Goal: Task Accomplishment & Management: Complete application form

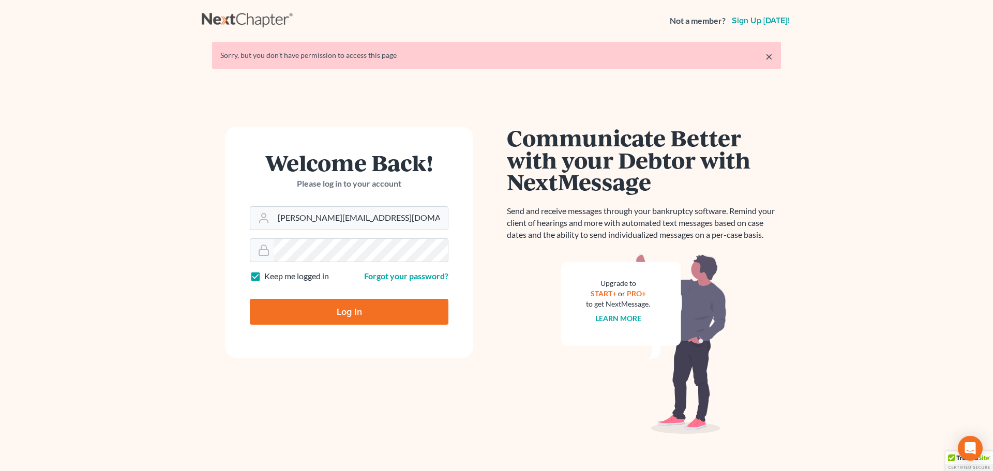
click at [355, 310] on input "Log In" at bounding box center [349, 312] width 199 height 26
type input "Thinking..."
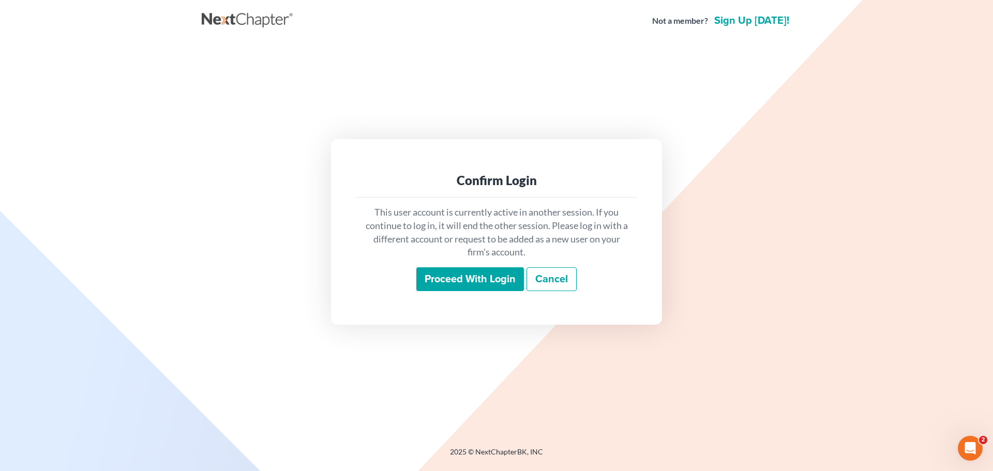
click at [482, 284] on input "Proceed with login" at bounding box center [471, 280] width 108 height 24
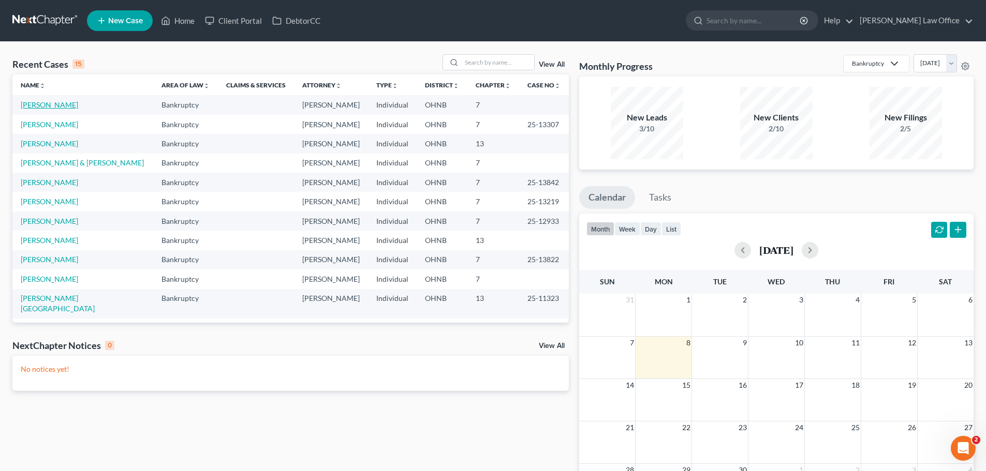
click at [47, 102] on link "[PERSON_NAME]" at bounding box center [49, 104] width 57 height 9
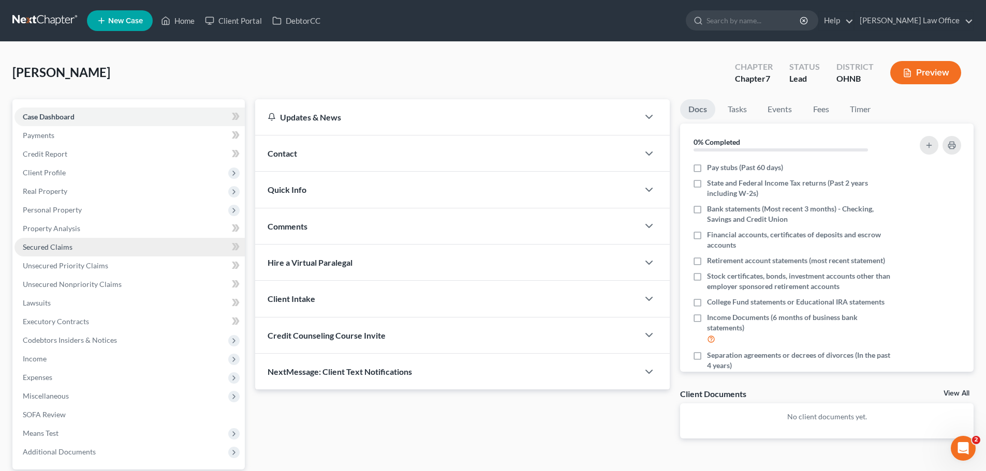
click at [62, 249] on span "Secured Claims" at bounding box center [48, 247] width 50 height 9
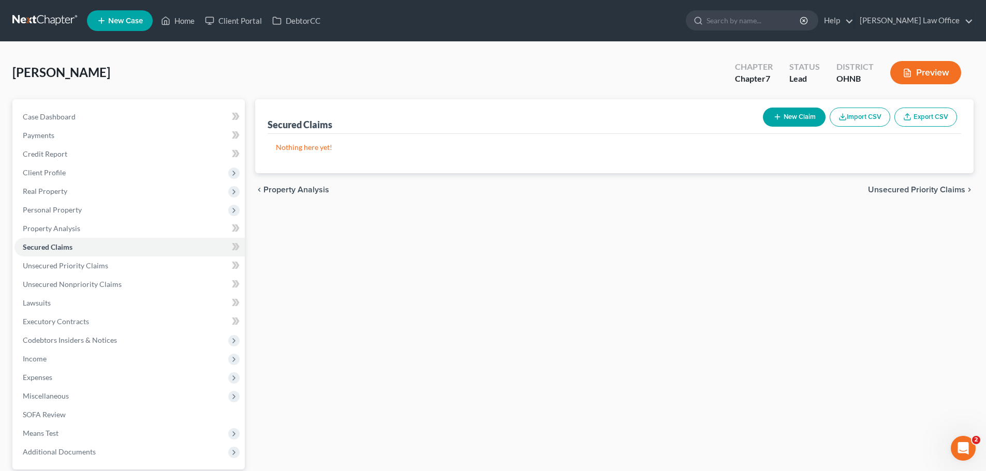
click at [790, 116] on button "New Claim" at bounding box center [794, 117] width 63 height 19
select select "0"
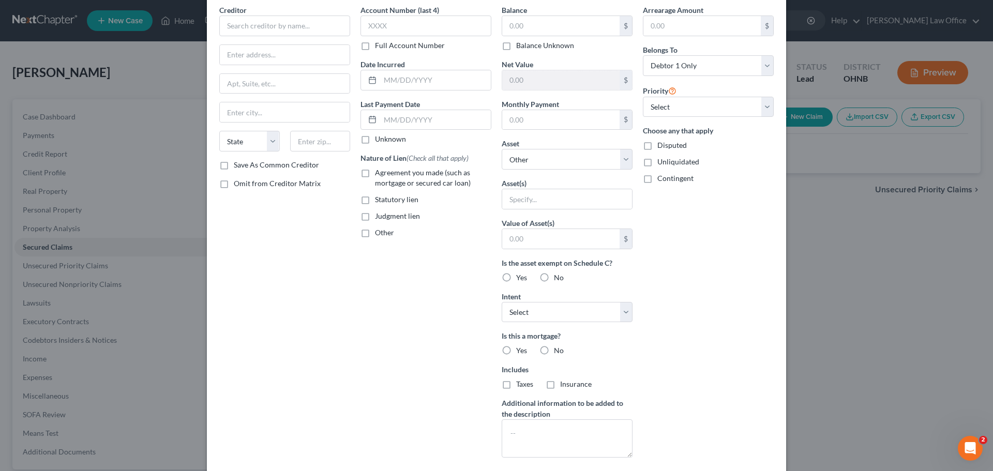
scroll to position [103, 0]
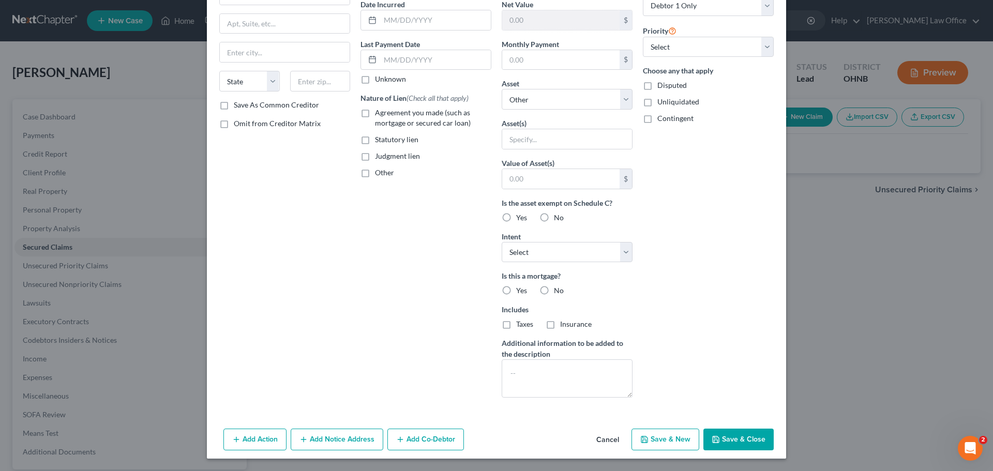
click at [735, 450] on button "Save & Close" at bounding box center [739, 440] width 70 height 22
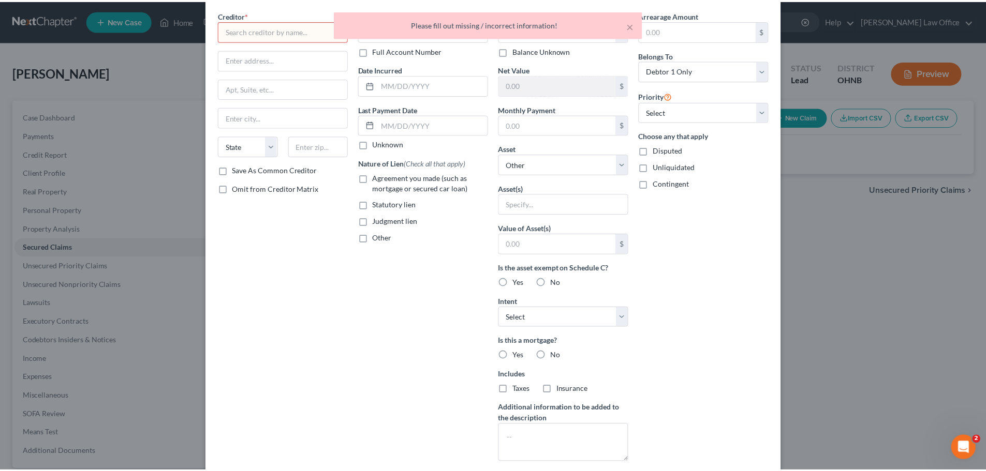
scroll to position [0, 0]
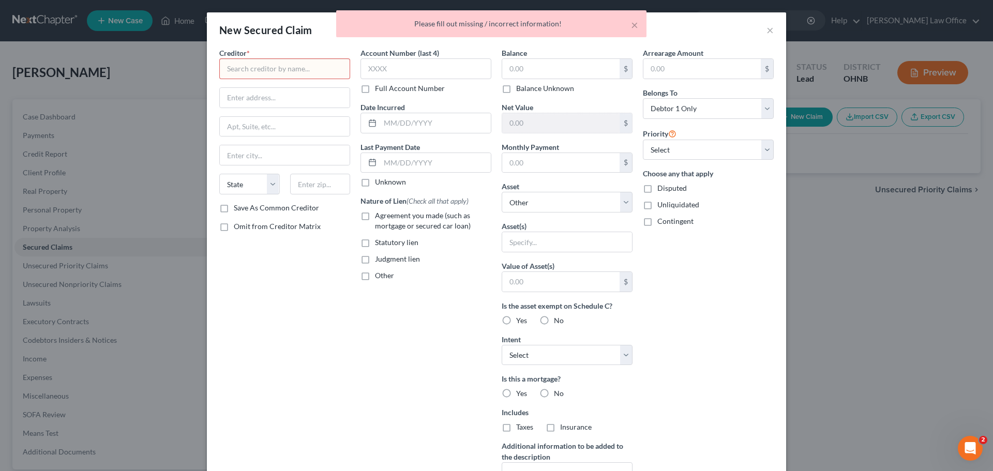
click at [764, 28] on div "× Please fill out missing / incorrect information!" at bounding box center [491, 26] width 993 height 32
click at [768, 28] on div "× Please fill out missing / incorrect information!" at bounding box center [491, 26] width 993 height 32
click at [634, 26] on button "×" at bounding box center [634, 25] width 7 height 12
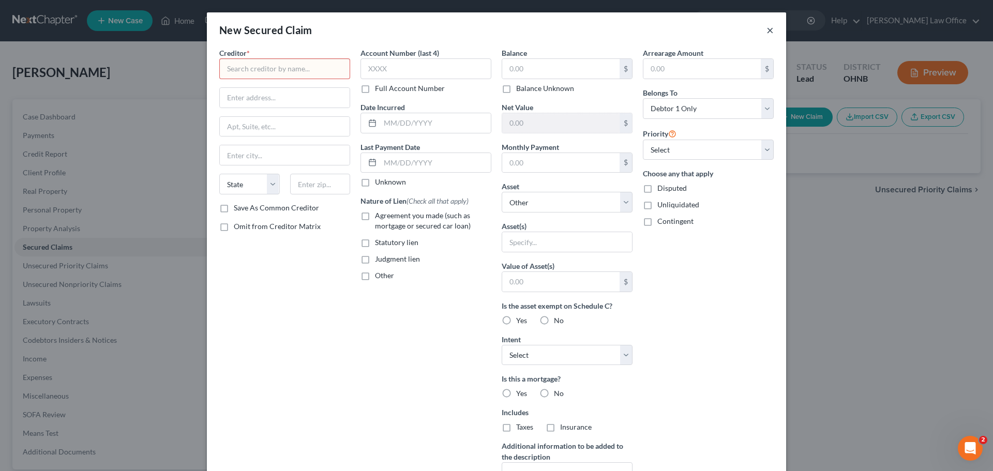
click at [767, 32] on button "×" at bounding box center [770, 30] width 7 height 12
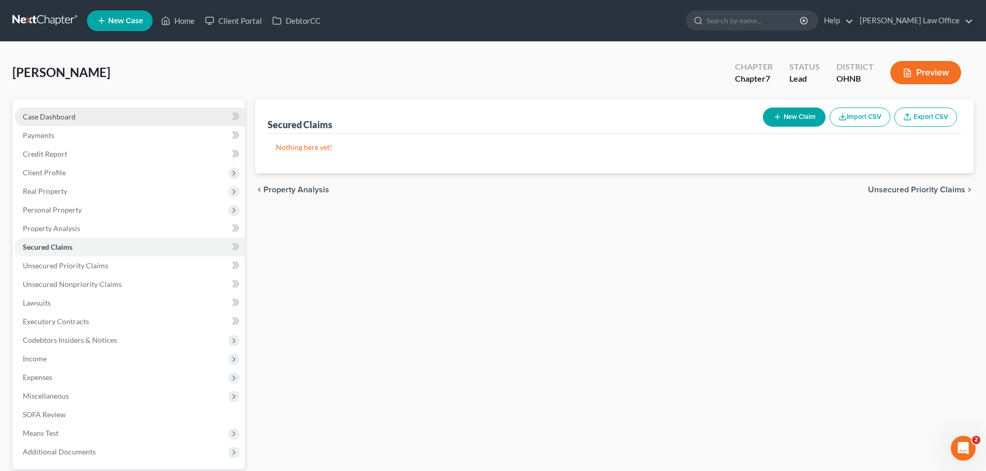
click at [66, 115] on span "Case Dashboard" at bounding box center [49, 116] width 53 height 9
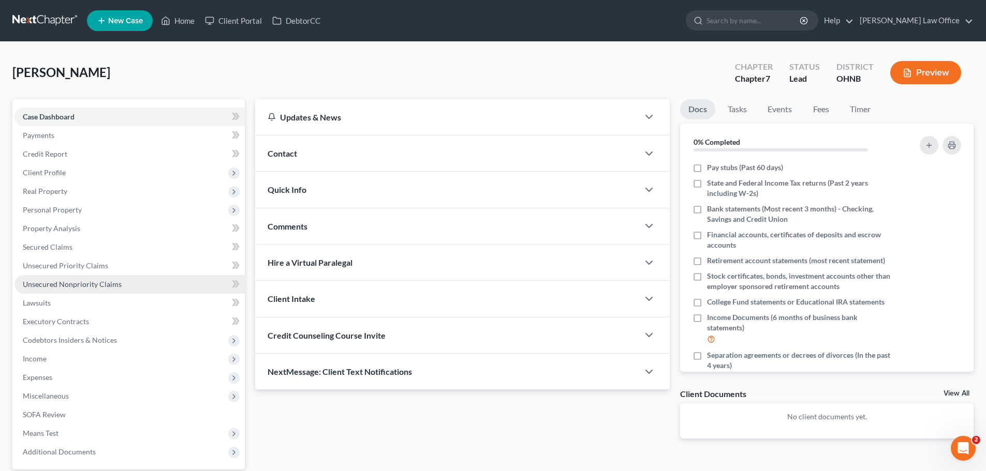
click at [99, 289] on link "Unsecured Nonpriority Claims" at bounding box center [129, 284] width 230 height 19
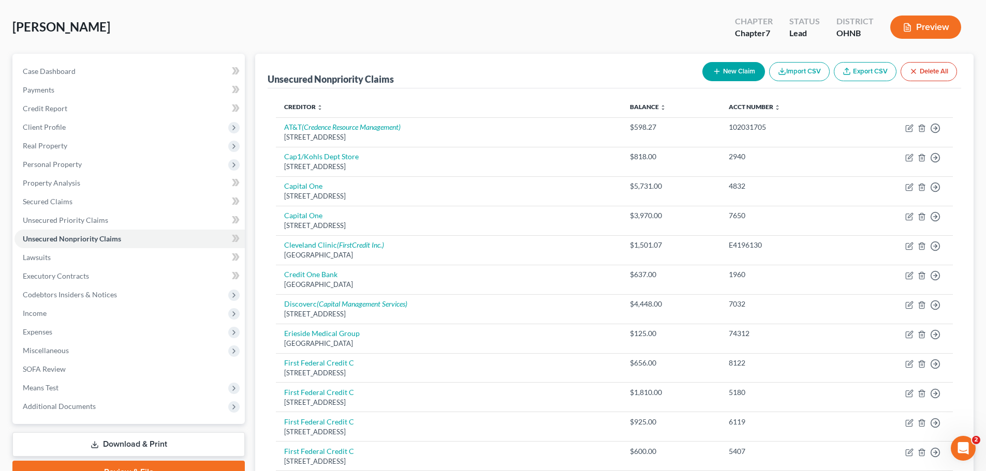
scroll to position [23, 0]
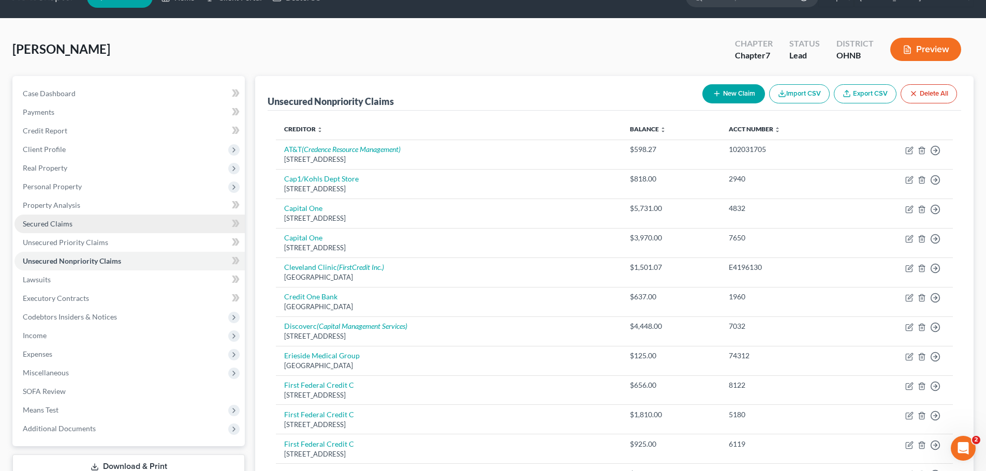
click at [57, 231] on link "Secured Claims" at bounding box center [129, 224] width 230 height 19
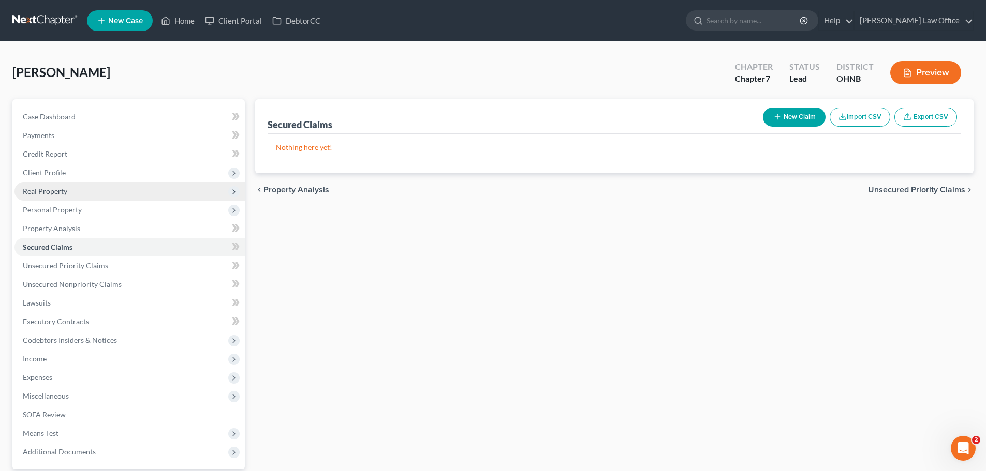
click at [58, 191] on span "Real Property" at bounding box center [45, 191] width 44 height 9
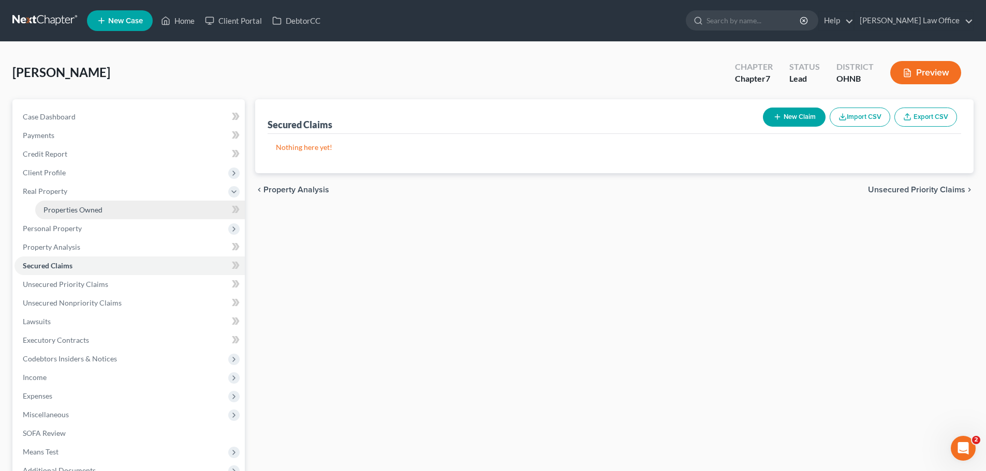
click at [60, 209] on span "Properties Owned" at bounding box center [72, 209] width 59 height 9
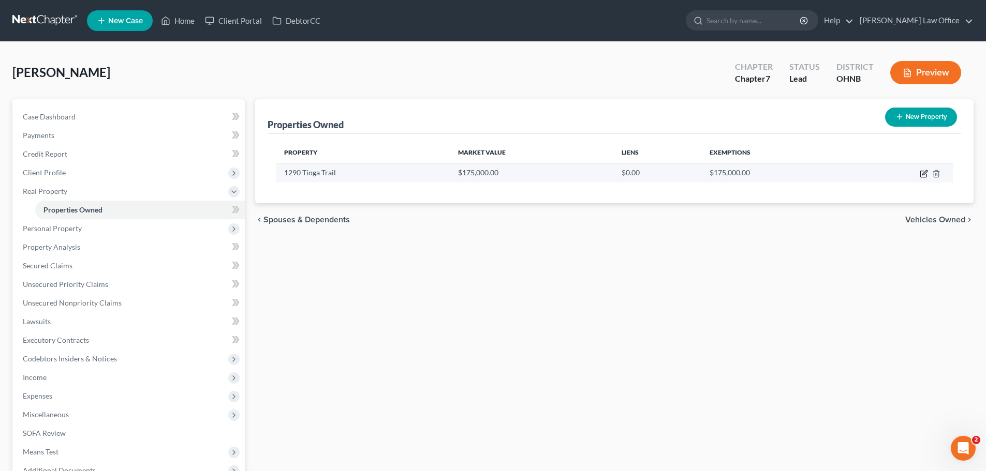
click at [922, 174] on icon "button" at bounding box center [923, 174] width 8 height 8
select select "36"
select select "0"
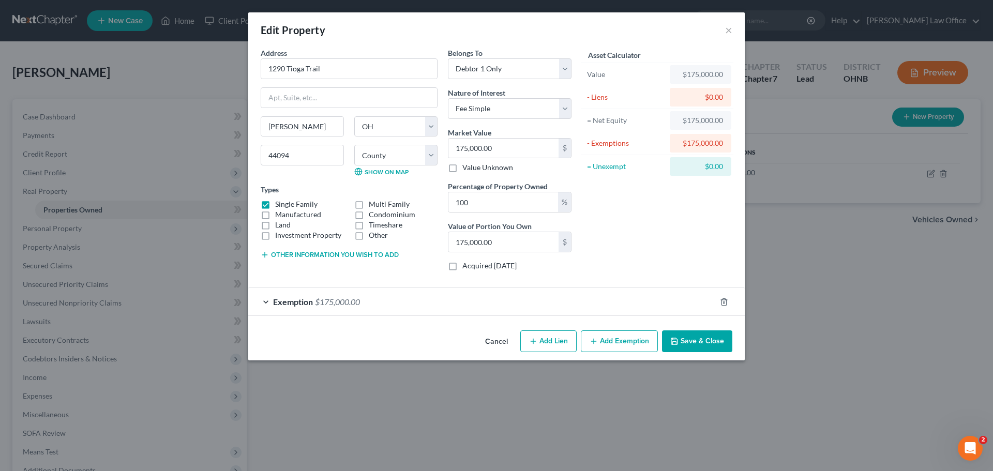
click at [291, 301] on span "Exemption" at bounding box center [293, 302] width 40 height 10
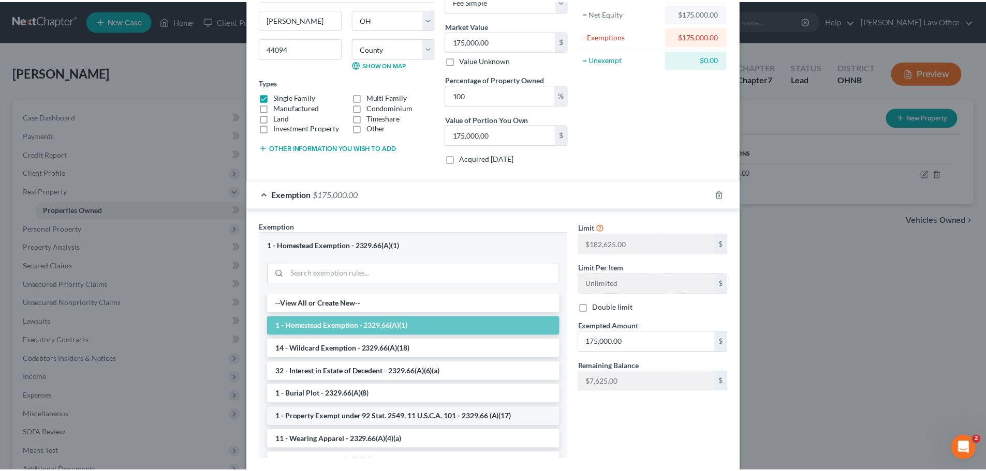
scroll to position [169, 0]
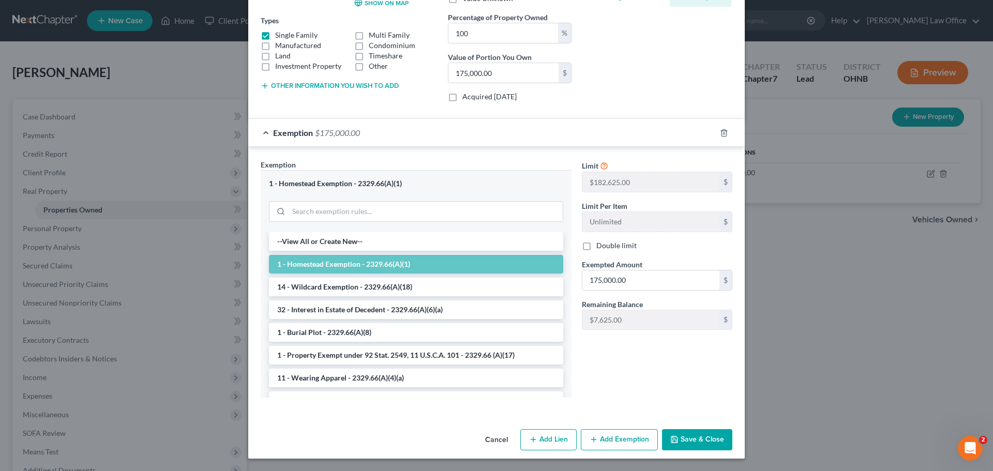
click at [686, 444] on button "Save & Close" at bounding box center [697, 440] width 70 height 22
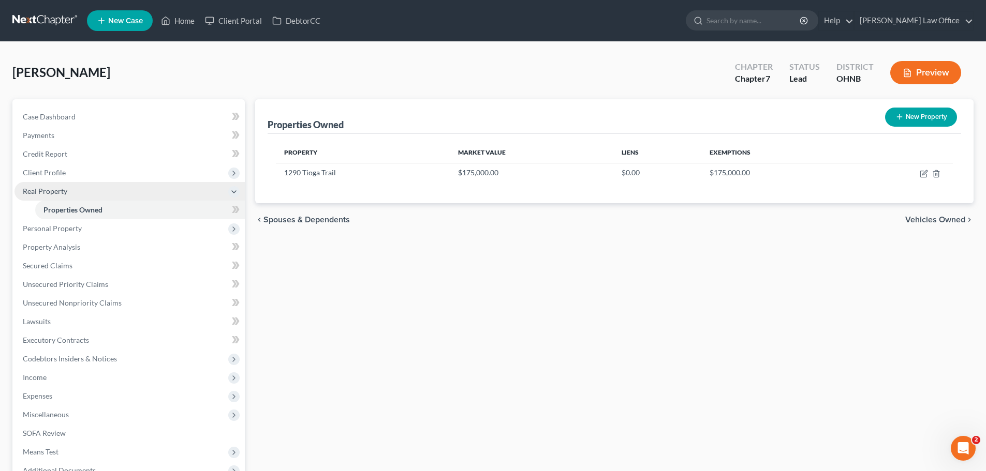
click at [235, 191] on icon at bounding box center [234, 192] width 8 height 8
